Goal: Task Accomplishment & Management: Manage account settings

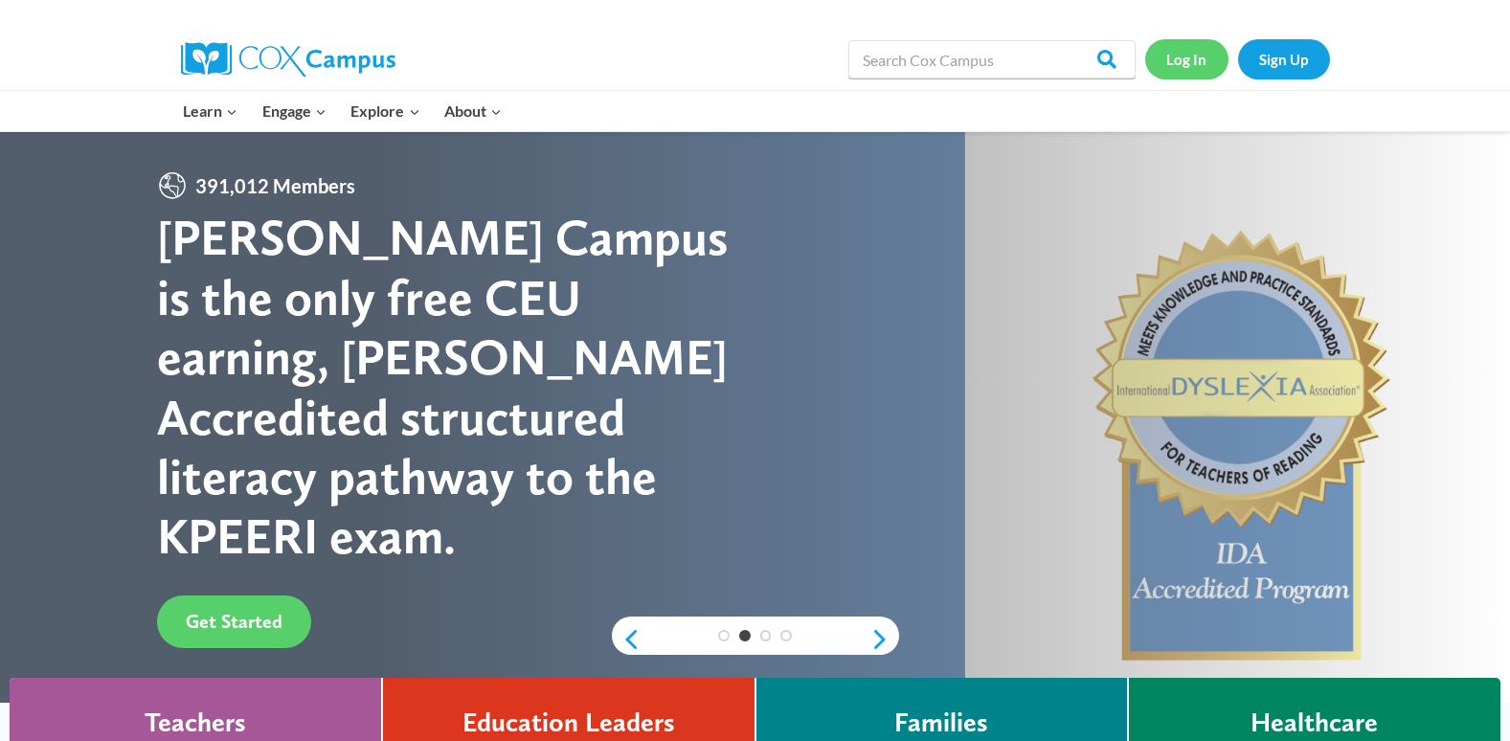
click at [1193, 79] on link "Log In" at bounding box center [1186, 58] width 83 height 39
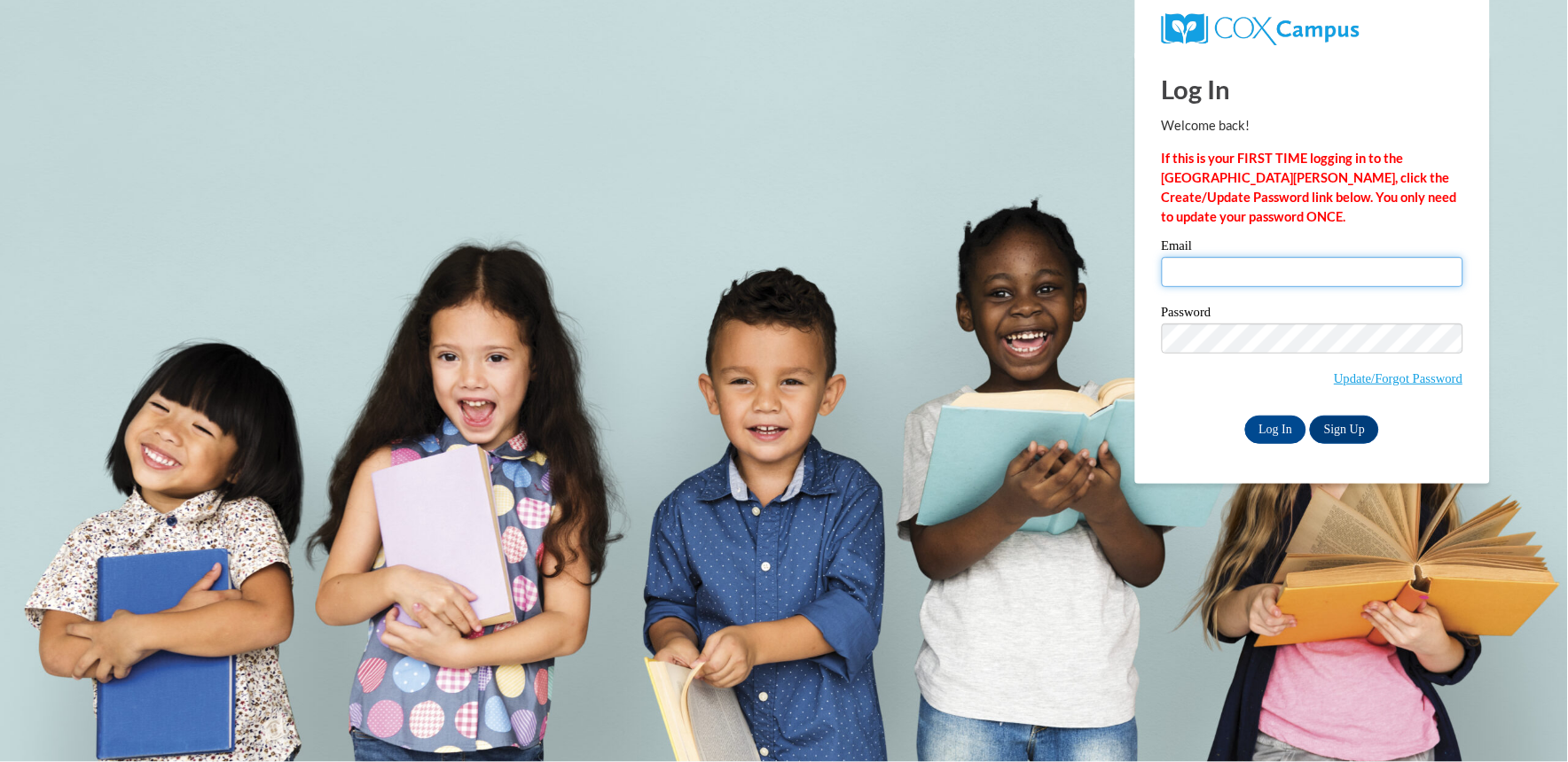
click at [1245, 280] on input "Email" at bounding box center [1312, 272] width 302 height 31
type input "Rayaheababy@gmail.com"
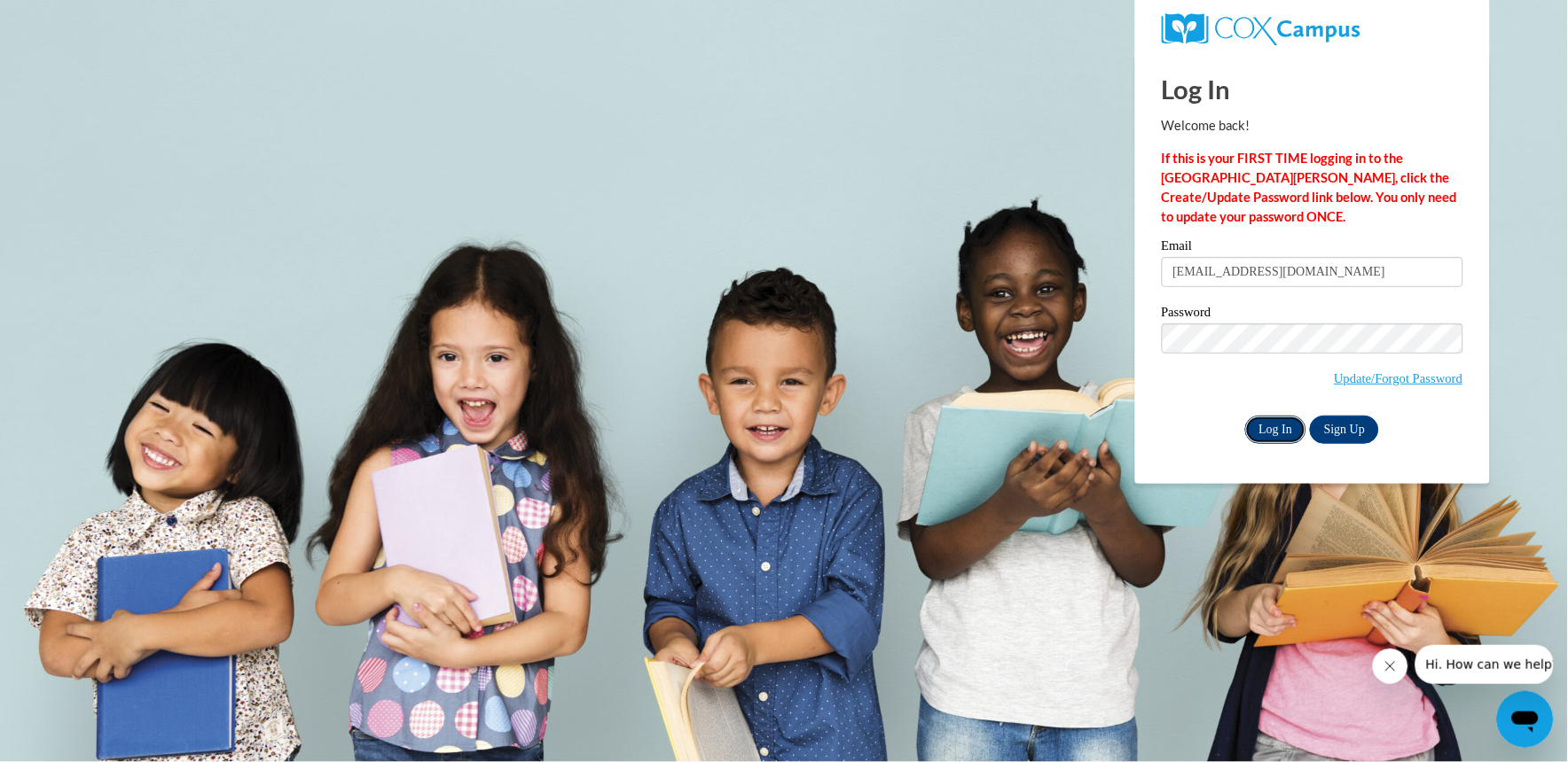
click at [1269, 422] on input "Log In" at bounding box center [1275, 430] width 62 height 29
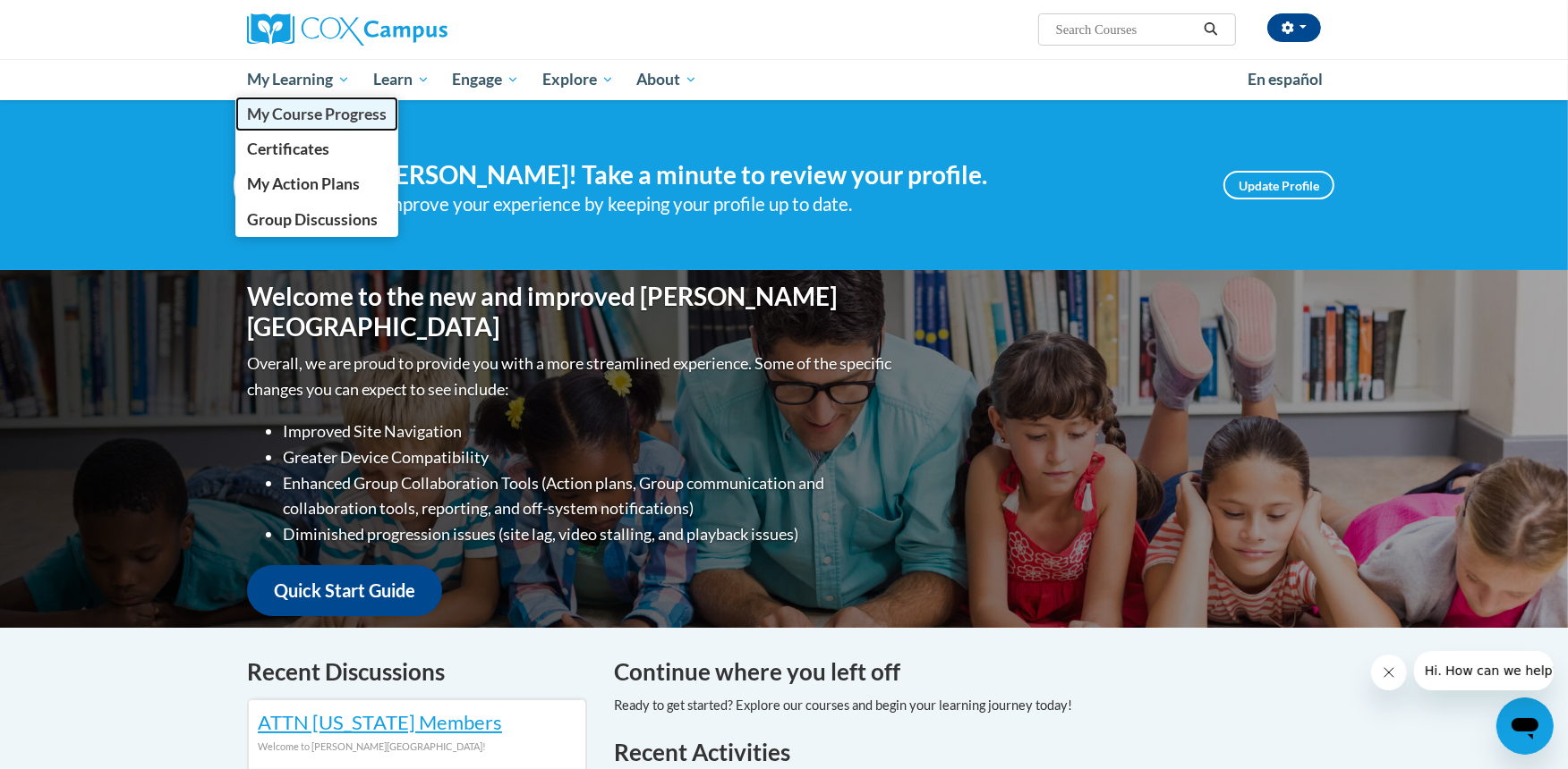
click at [314, 115] on span "My Course Progress" at bounding box center [316, 114] width 139 height 19
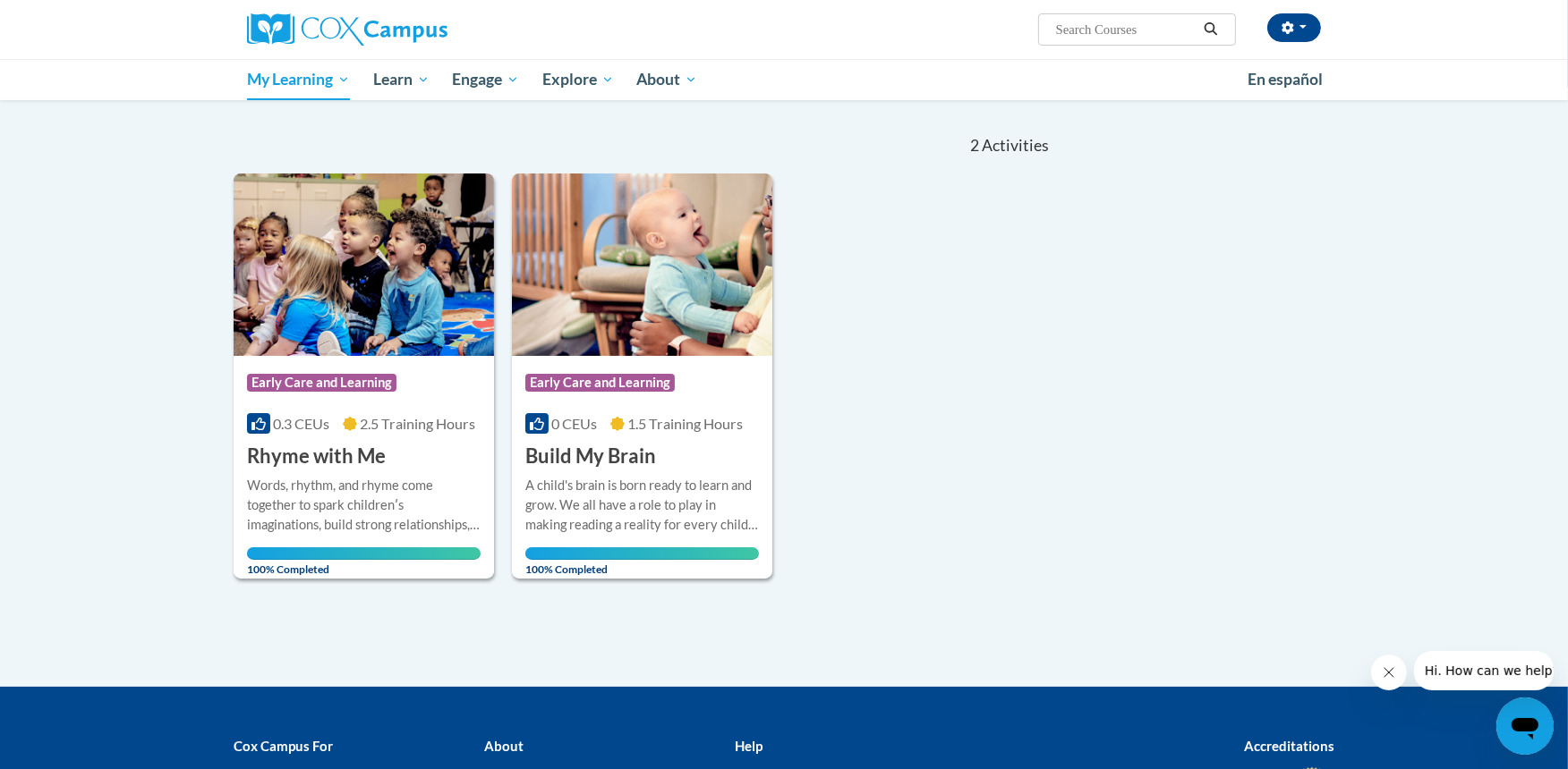
scroll to position [139, 0]
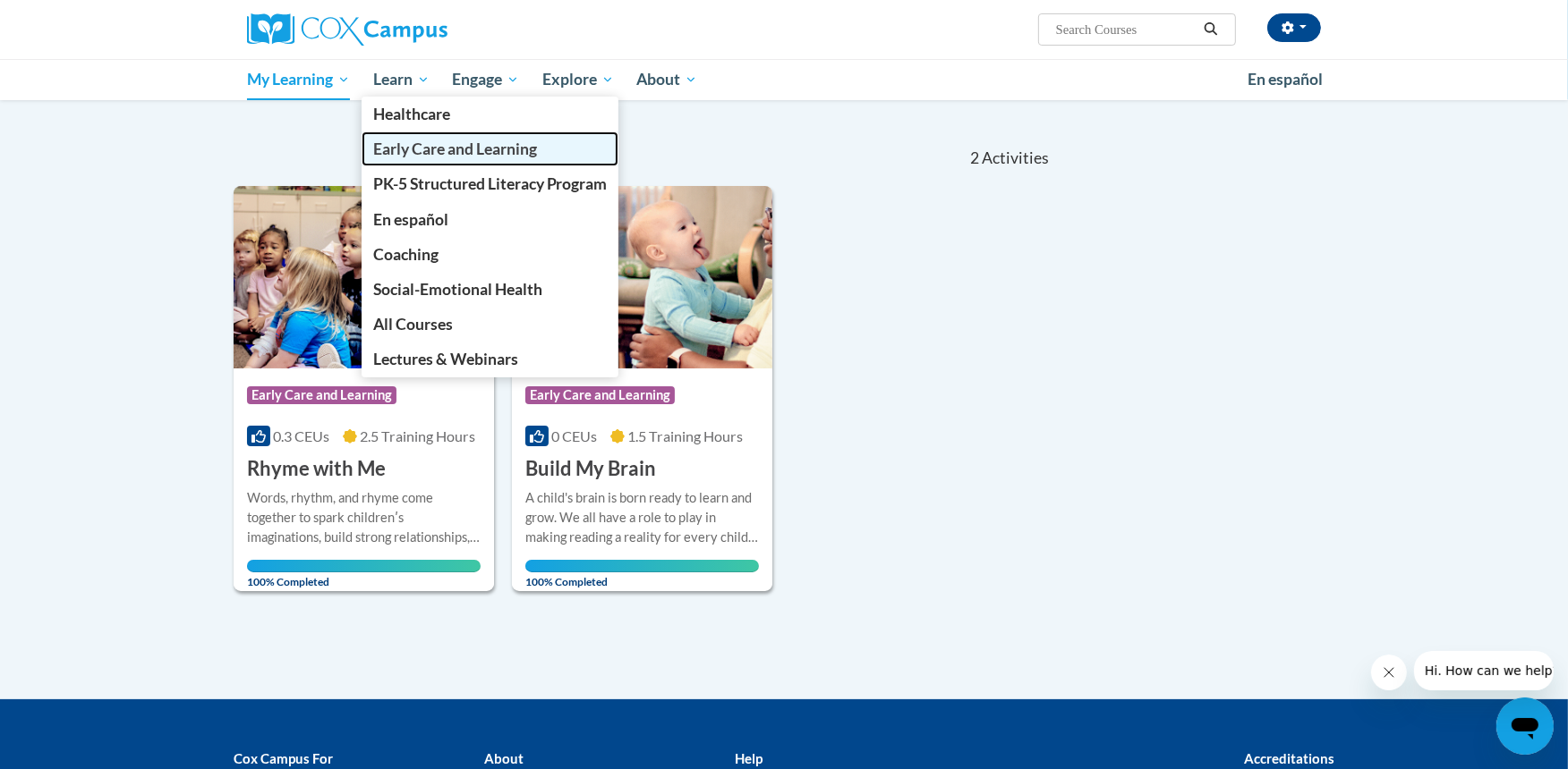
click at [411, 154] on span "Early Care and Learning" at bounding box center [454, 149] width 164 height 19
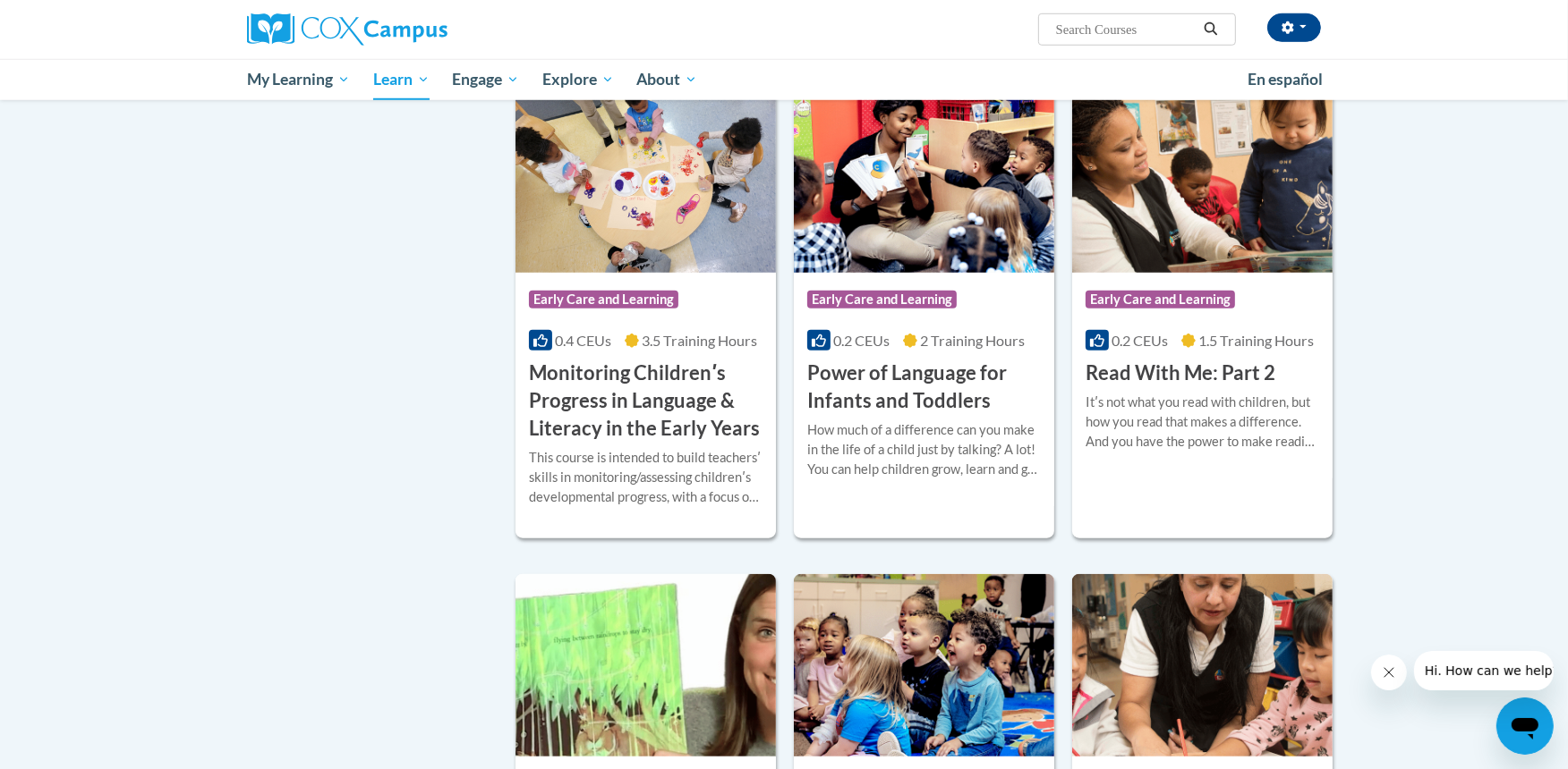
scroll to position [1464, 0]
